Goal: Subscribe to service/newsletter

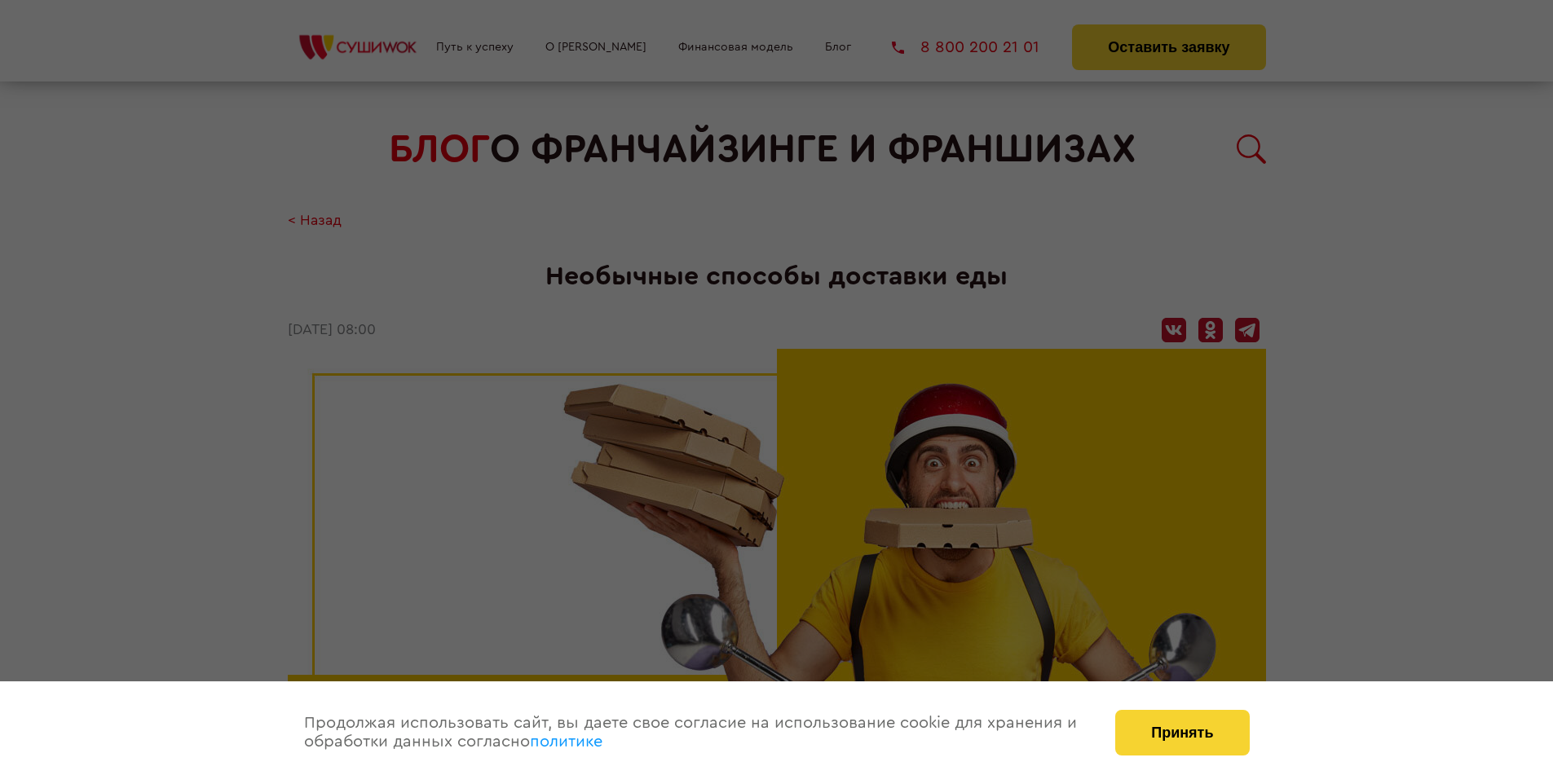
scroll to position [1963, 0]
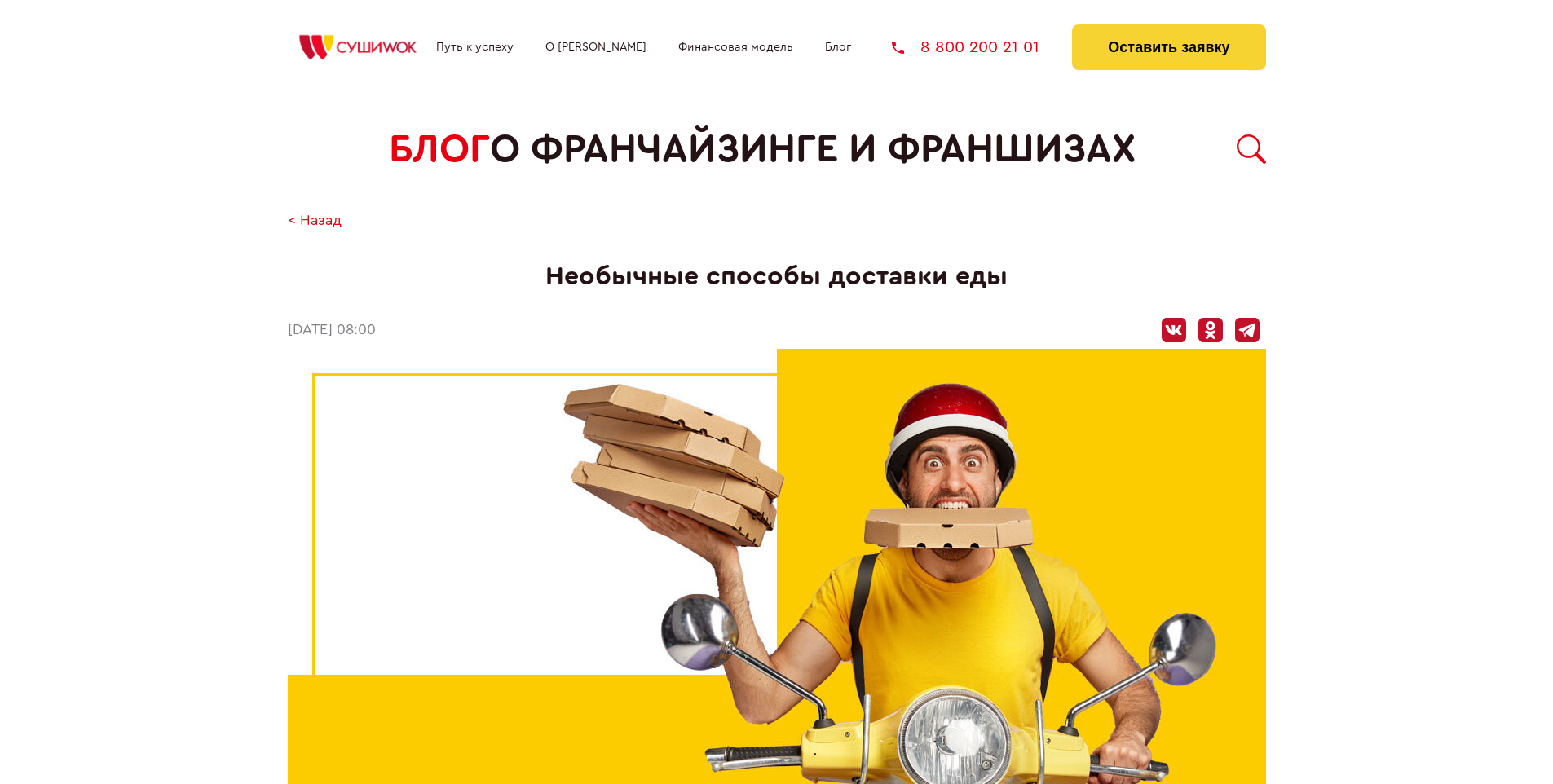
scroll to position [1963, 0]
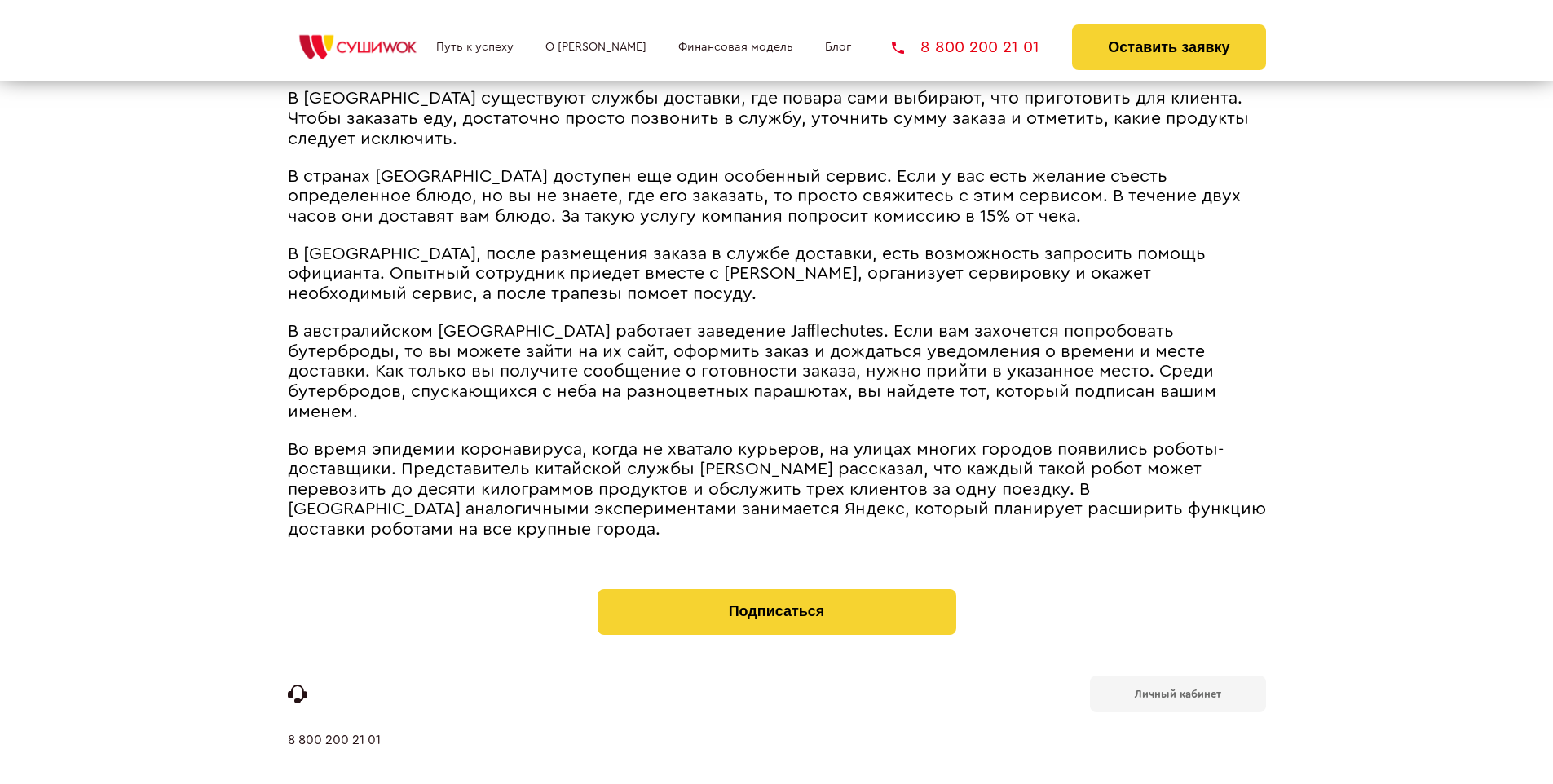
click at [1177, 688] on b "Личный кабинет" at bounding box center [1178, 694] width 86 height 11
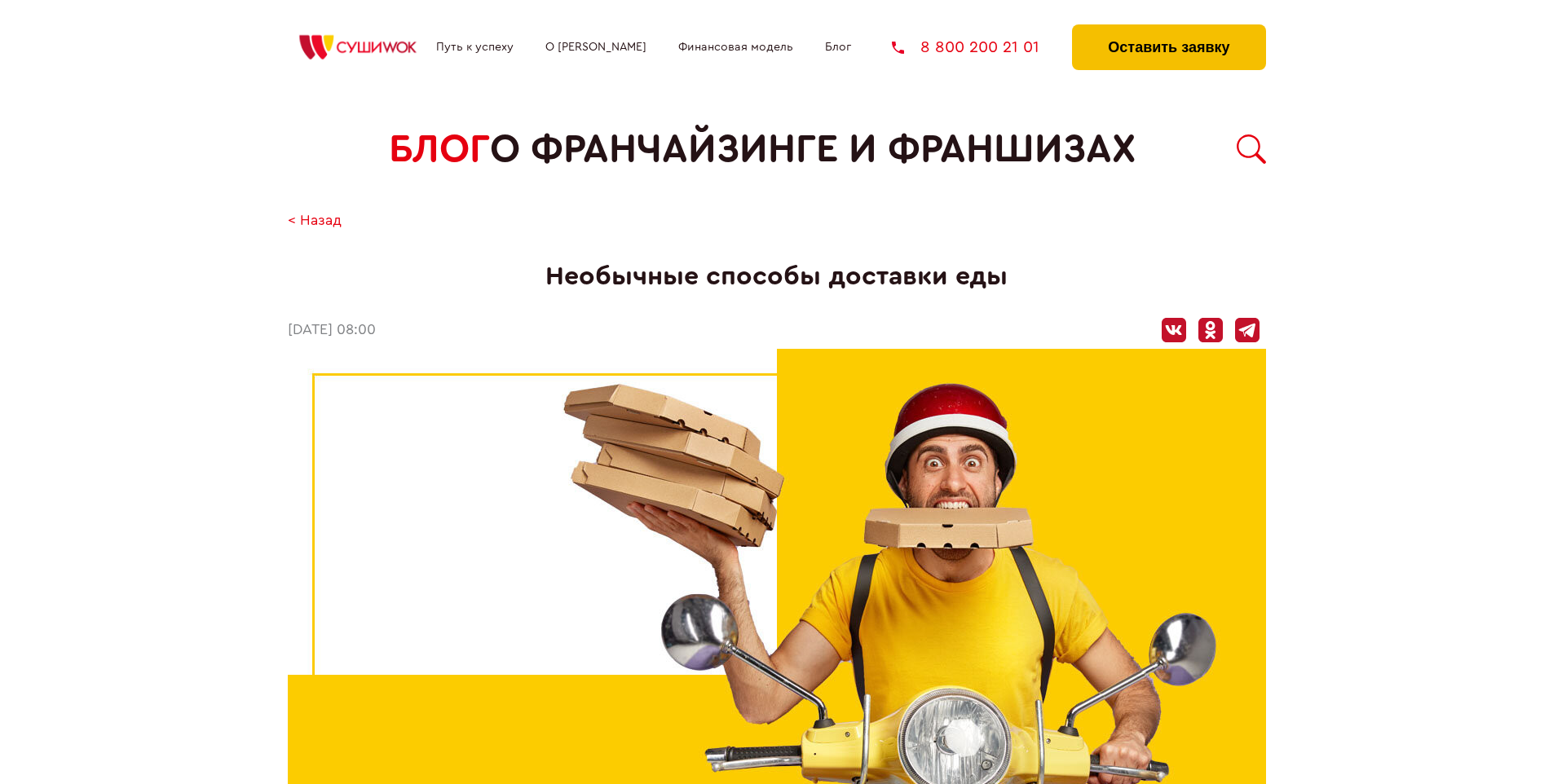
click at [1168, 28] on button "Оставить заявку" at bounding box center [1168, 47] width 193 height 46
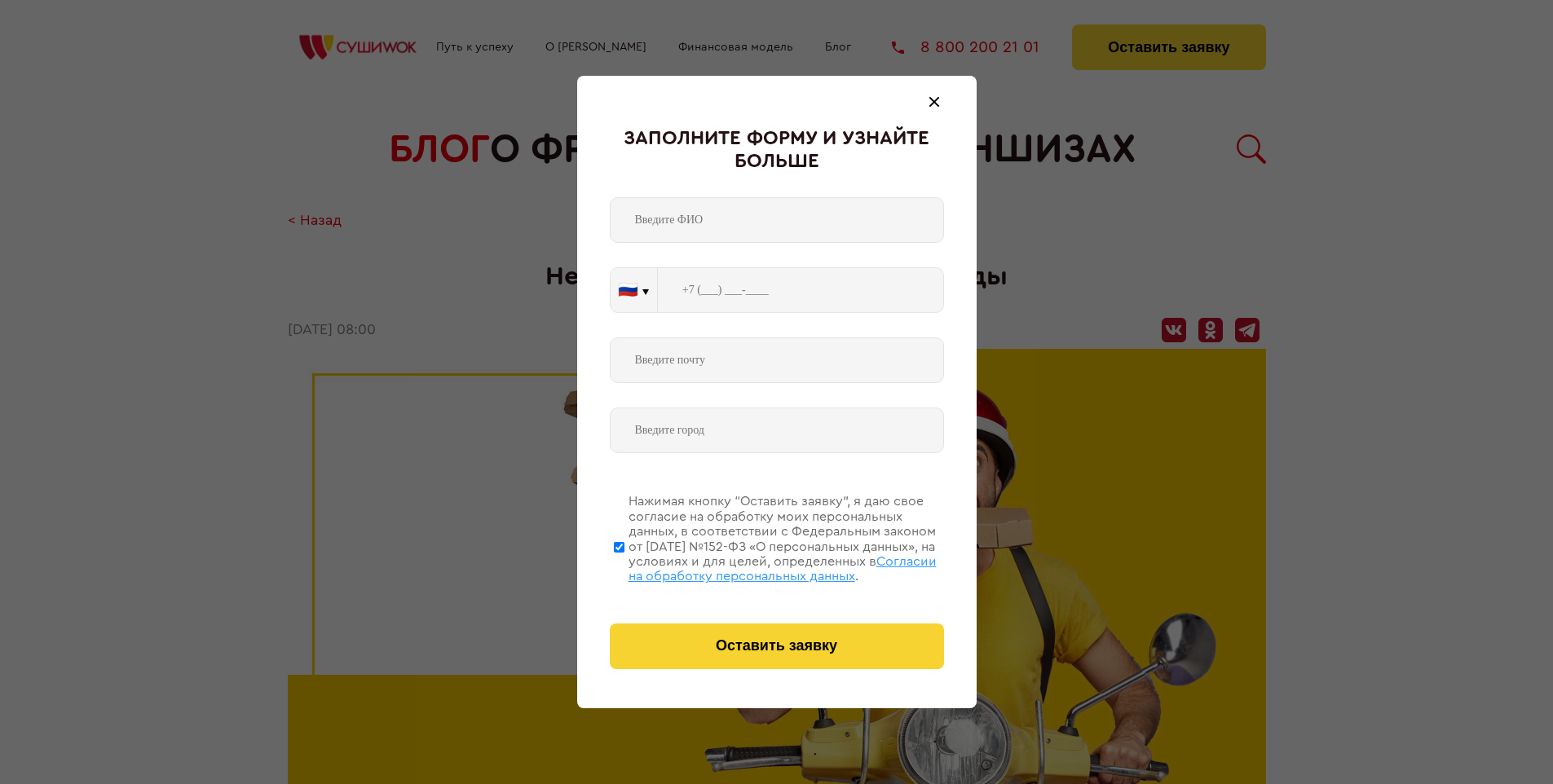
click at [755, 566] on span "Согласии на обработку персональных данных" at bounding box center [782, 569] width 308 height 28
click at [625, 566] on input "Нажимая кнопку “Оставить заявку”, я даю свое согласие на обработку моих персона…" at bounding box center [619, 546] width 11 height 130
checkbox input "false"
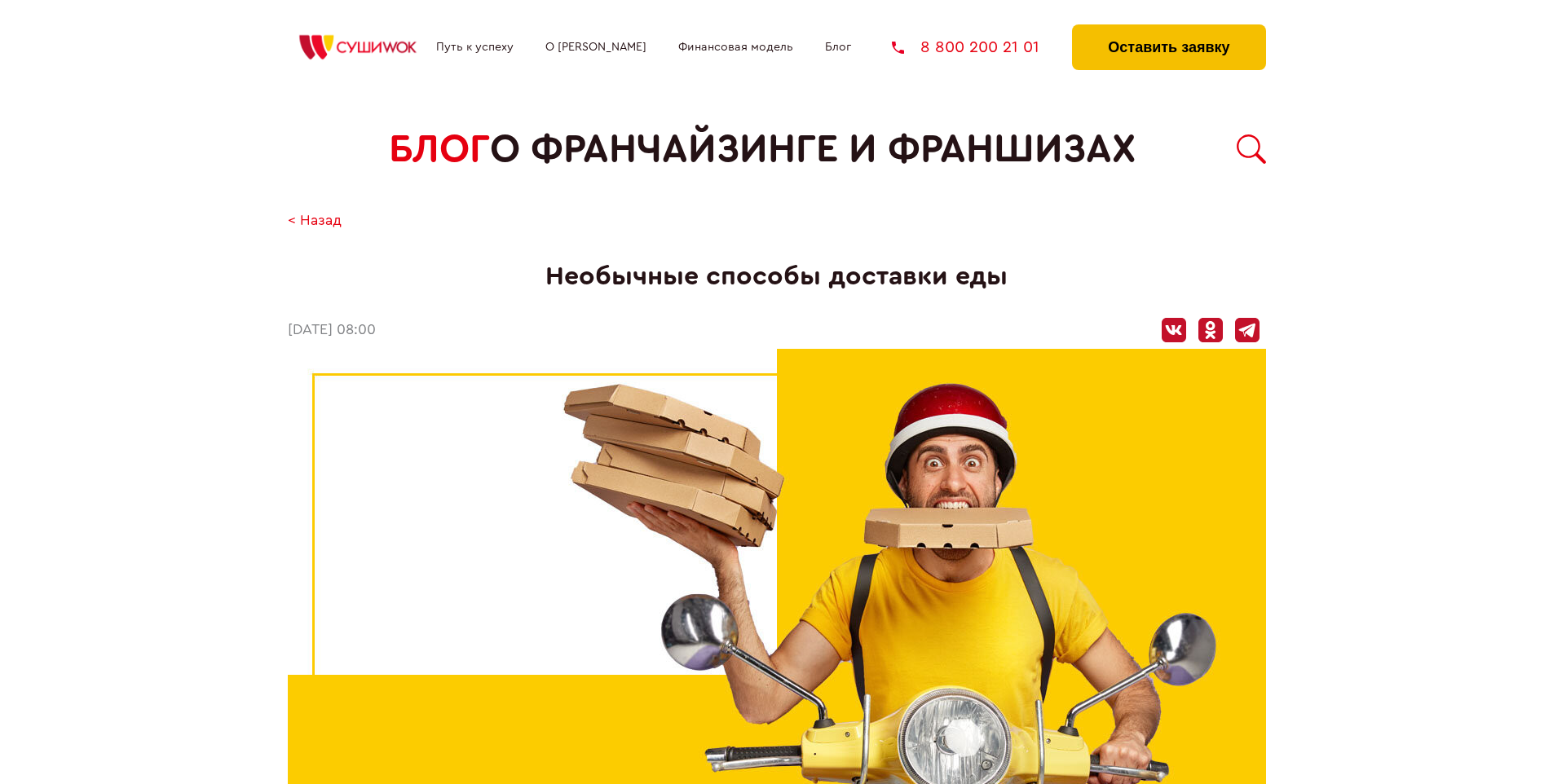
click at [1168, 28] on button "Оставить заявку" at bounding box center [1168, 47] width 193 height 46
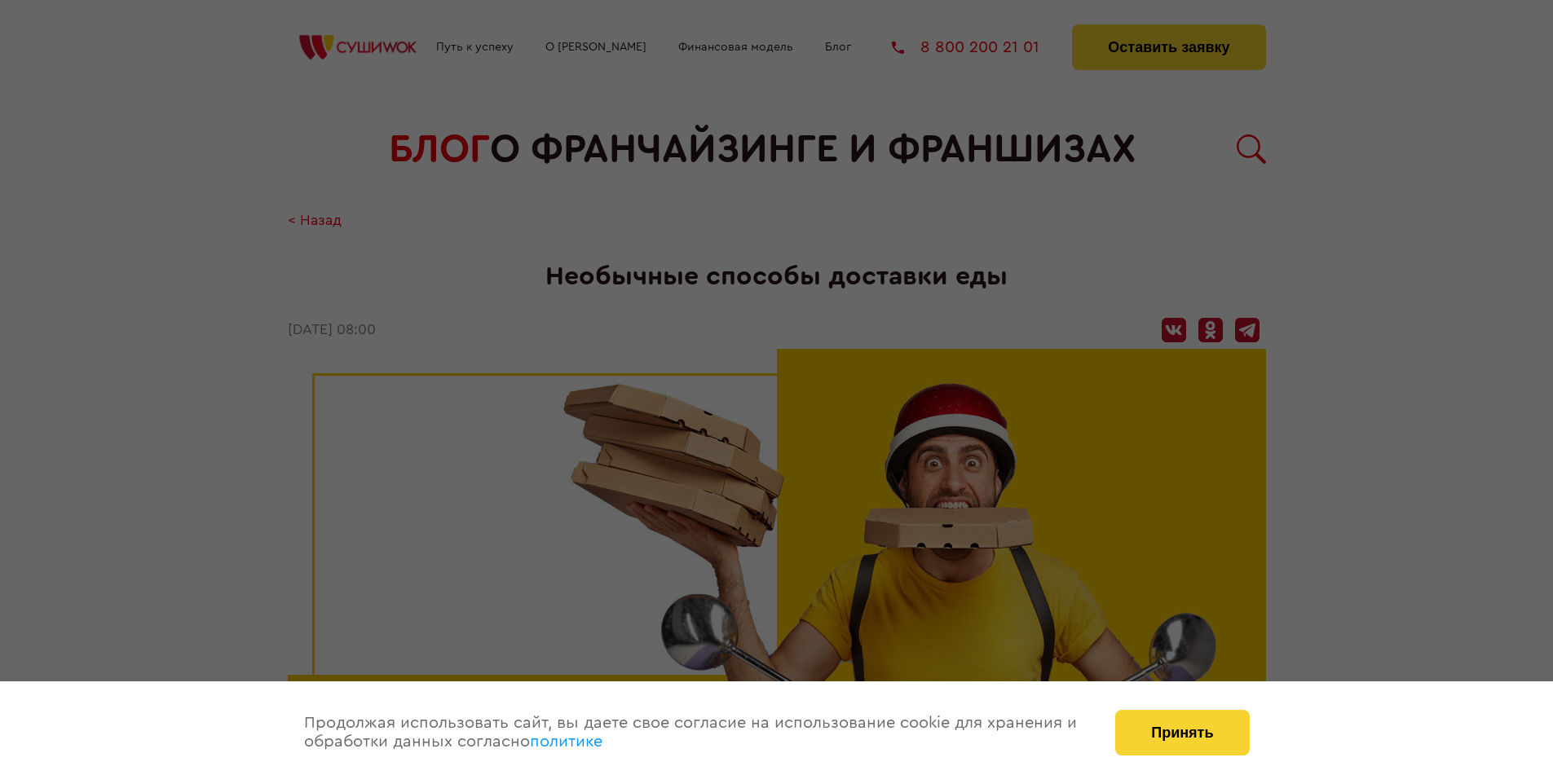
scroll to position [1963, 0]
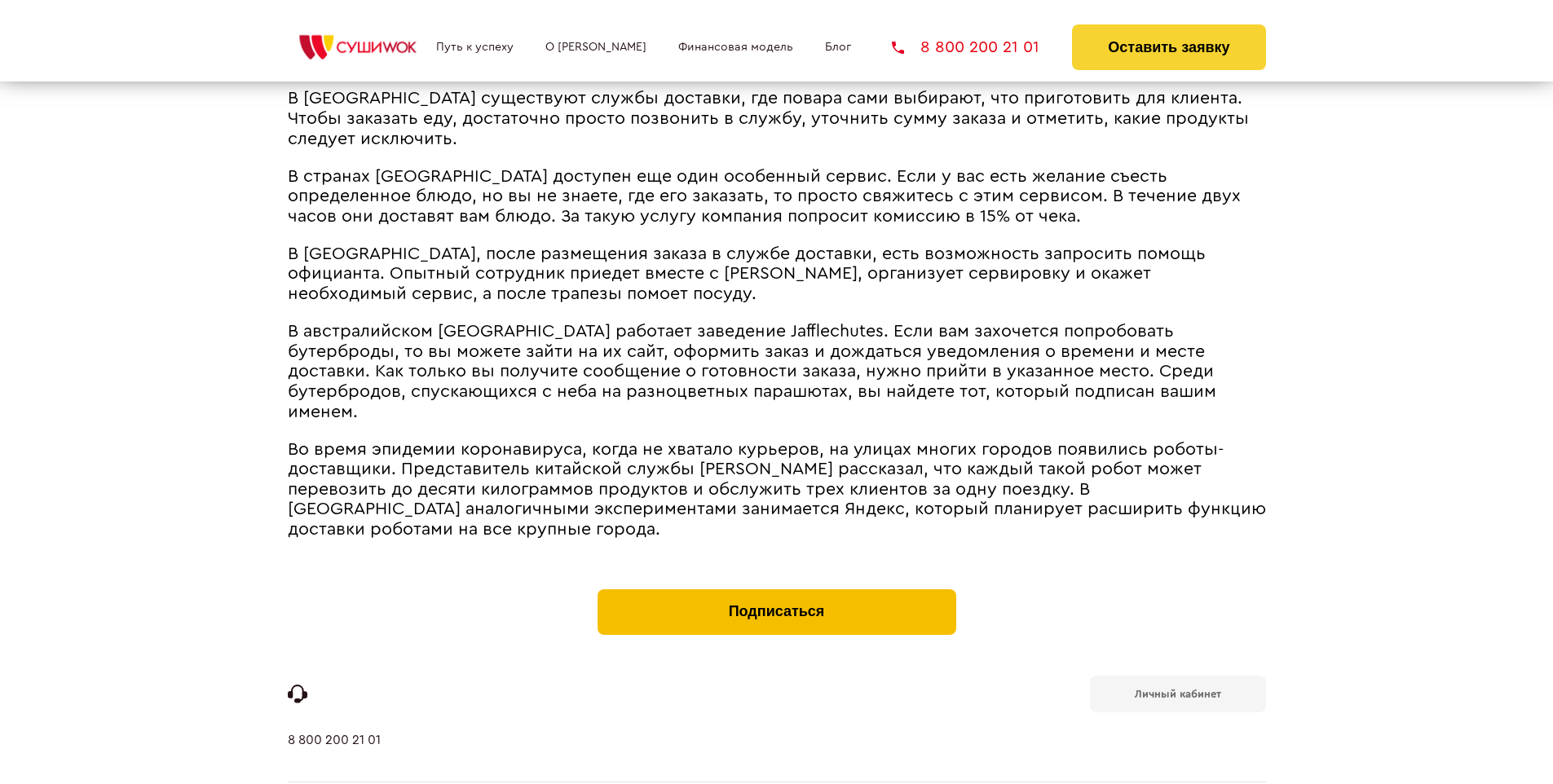
click at [776, 589] on button "Подписаться" at bounding box center [776, 612] width 358 height 46
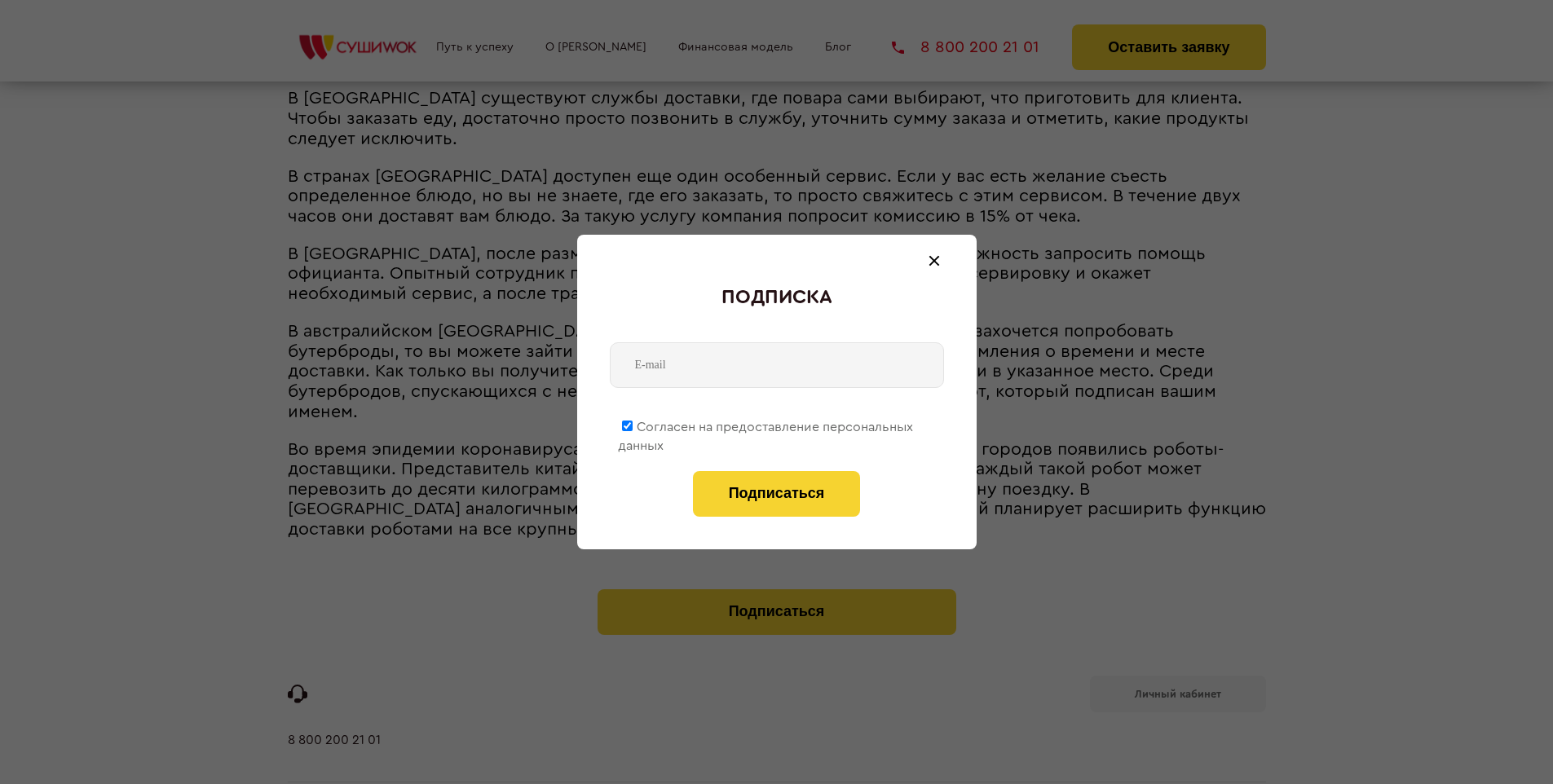
click at [766, 424] on span "Согласен на предоставление персональных данных" at bounding box center [765, 436] width 295 height 32
click at [632, 424] on input "Согласен на предоставление персональных данных" at bounding box center [627, 426] width 11 height 11
checkbox input "false"
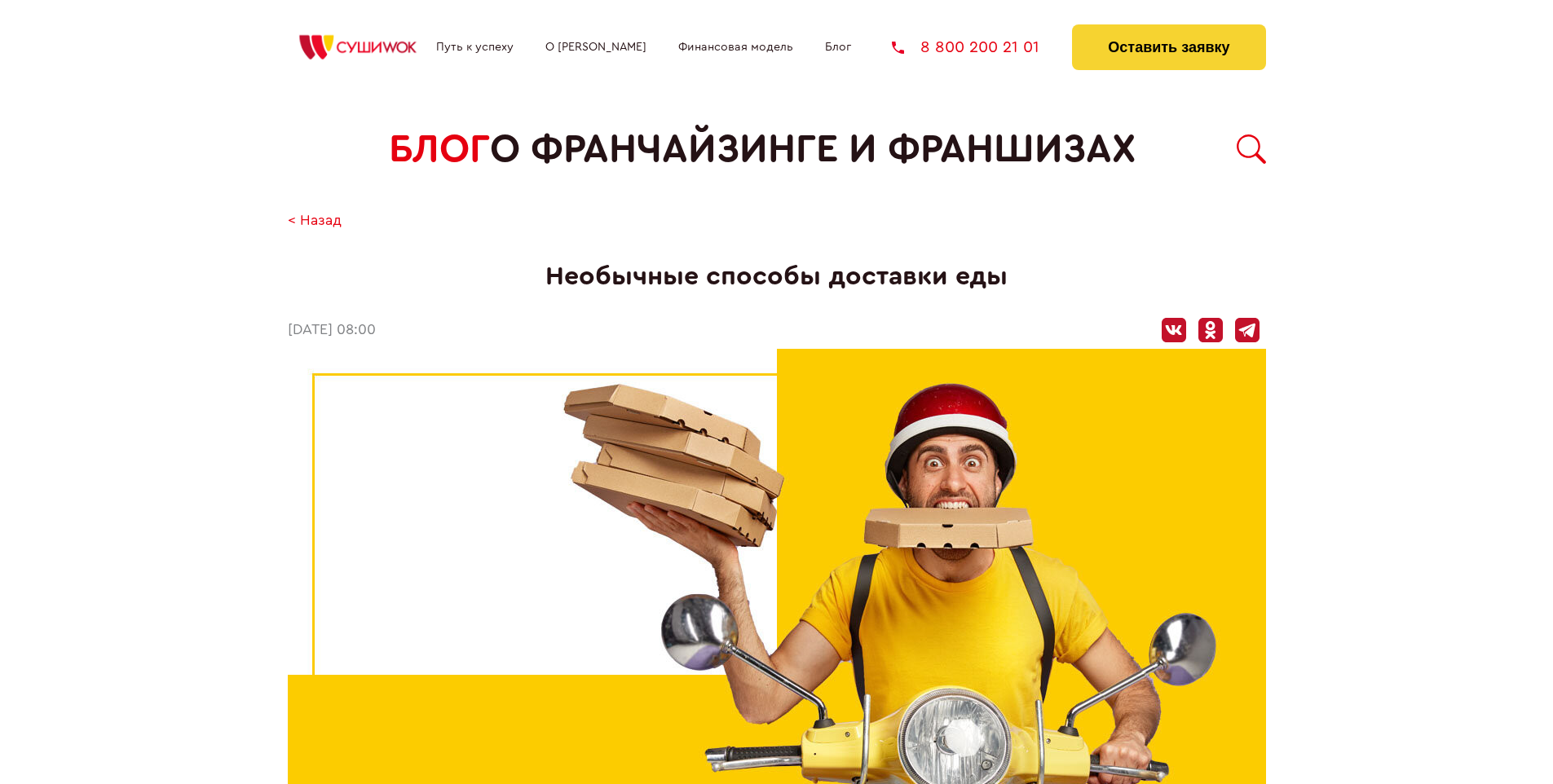
scroll to position [1963, 0]
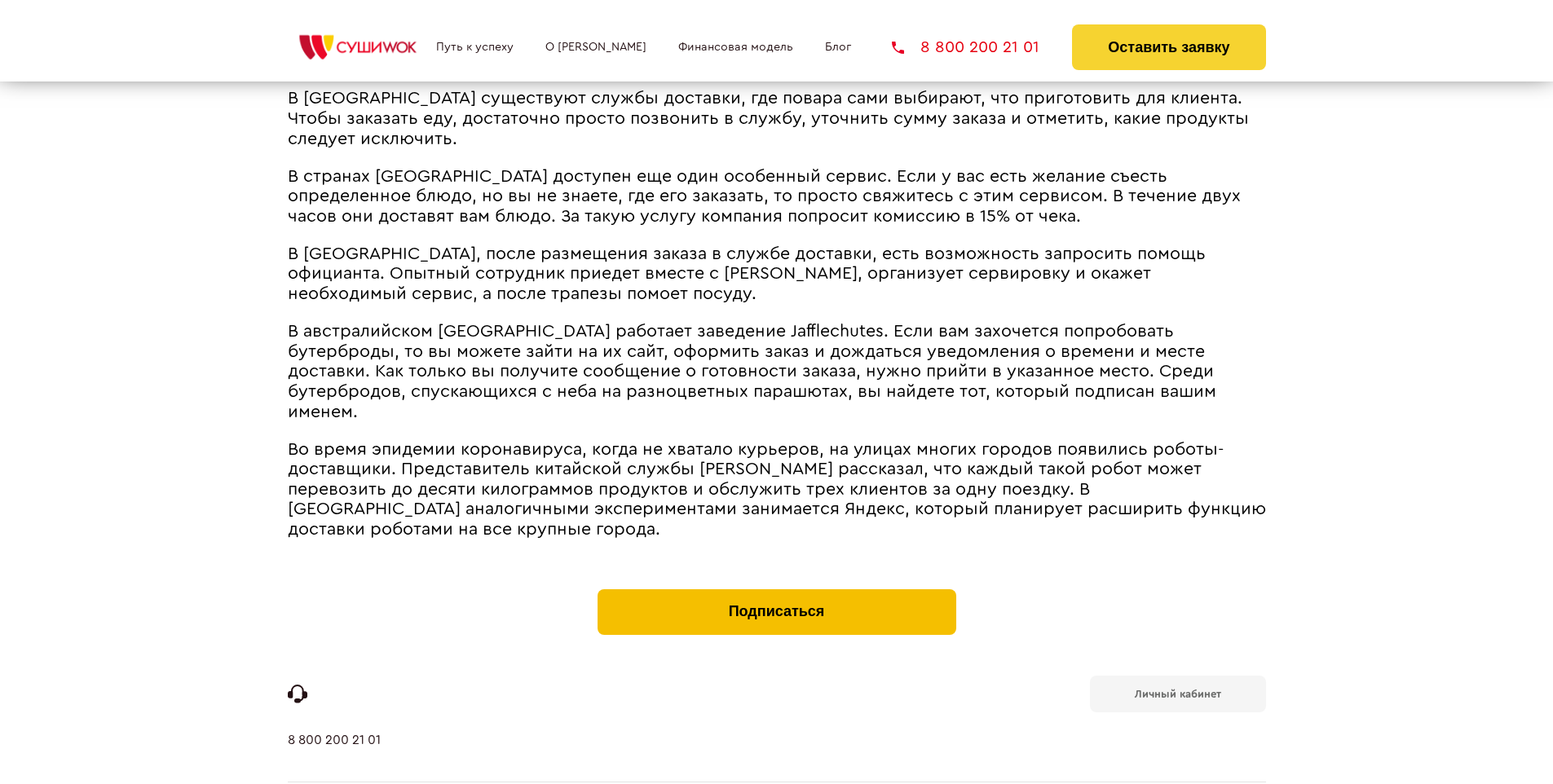
click at [776, 589] on button "Подписаться" at bounding box center [776, 612] width 358 height 46
